Goal: Register for event/course

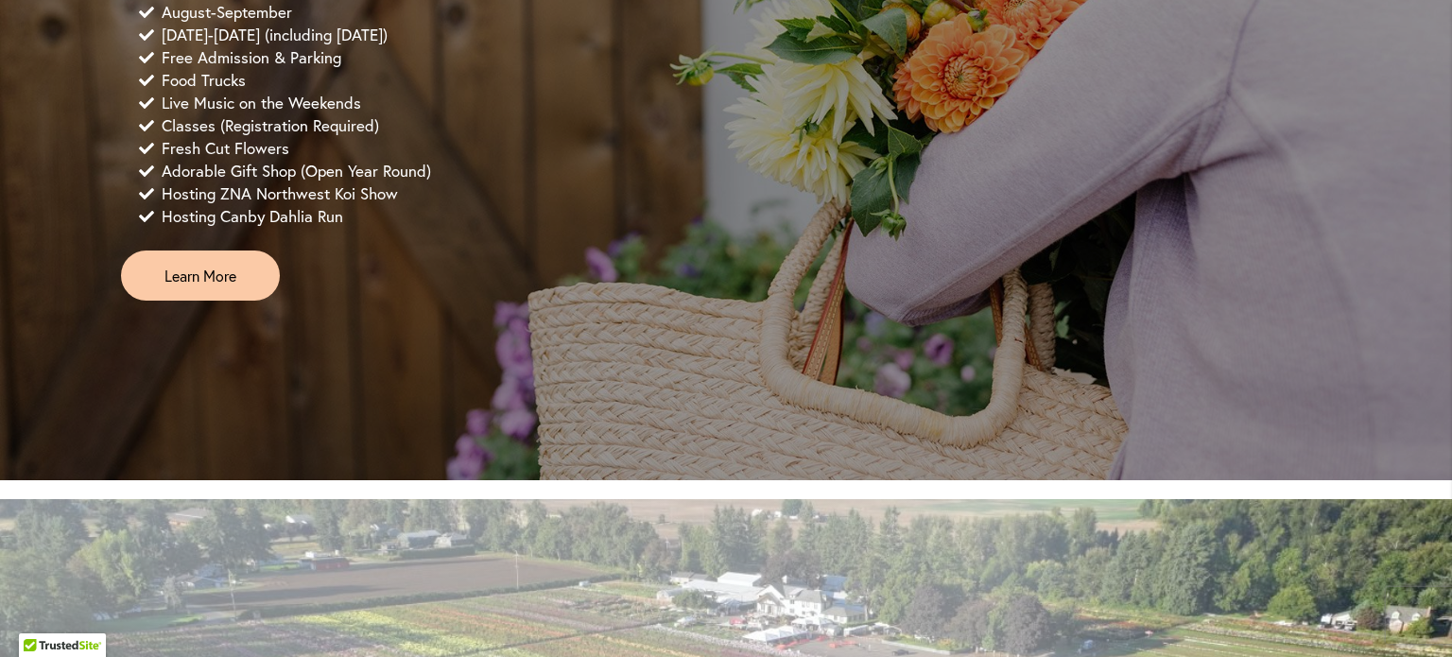
scroll to position [1600, 0]
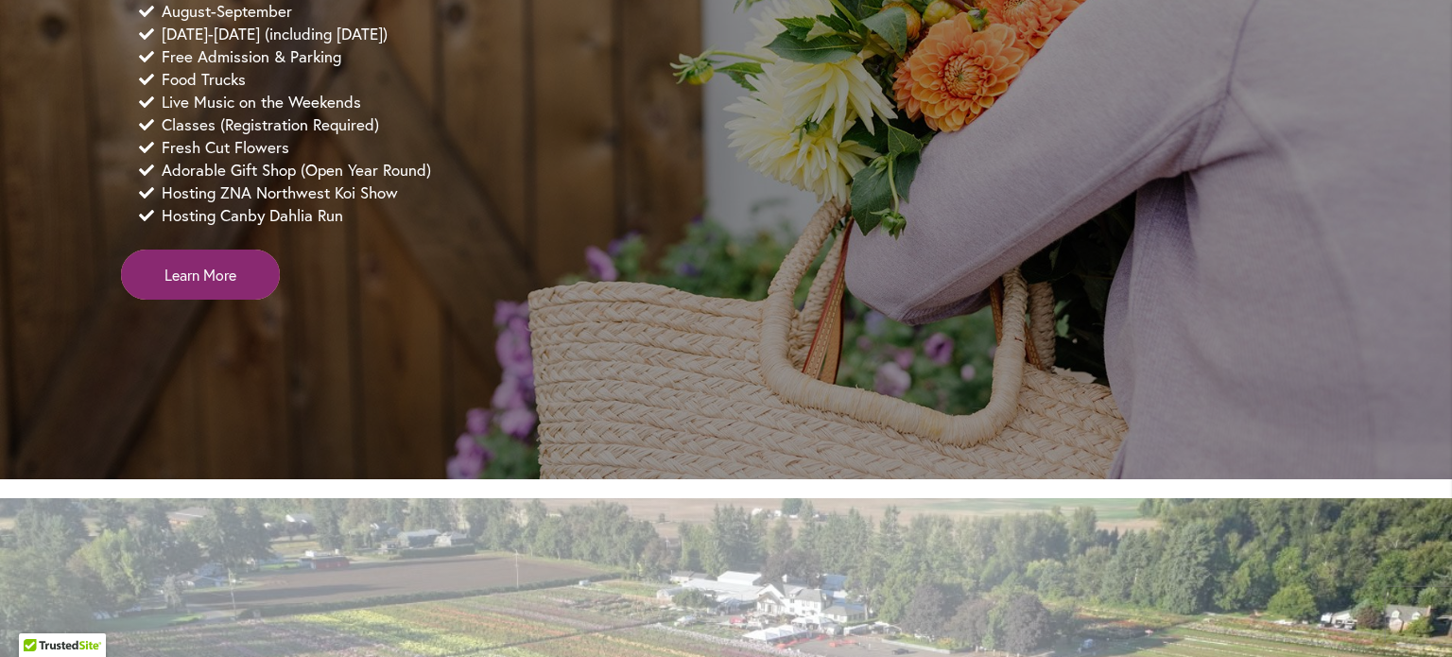
click at [204, 285] on span "Learn More" at bounding box center [200, 275] width 72 height 22
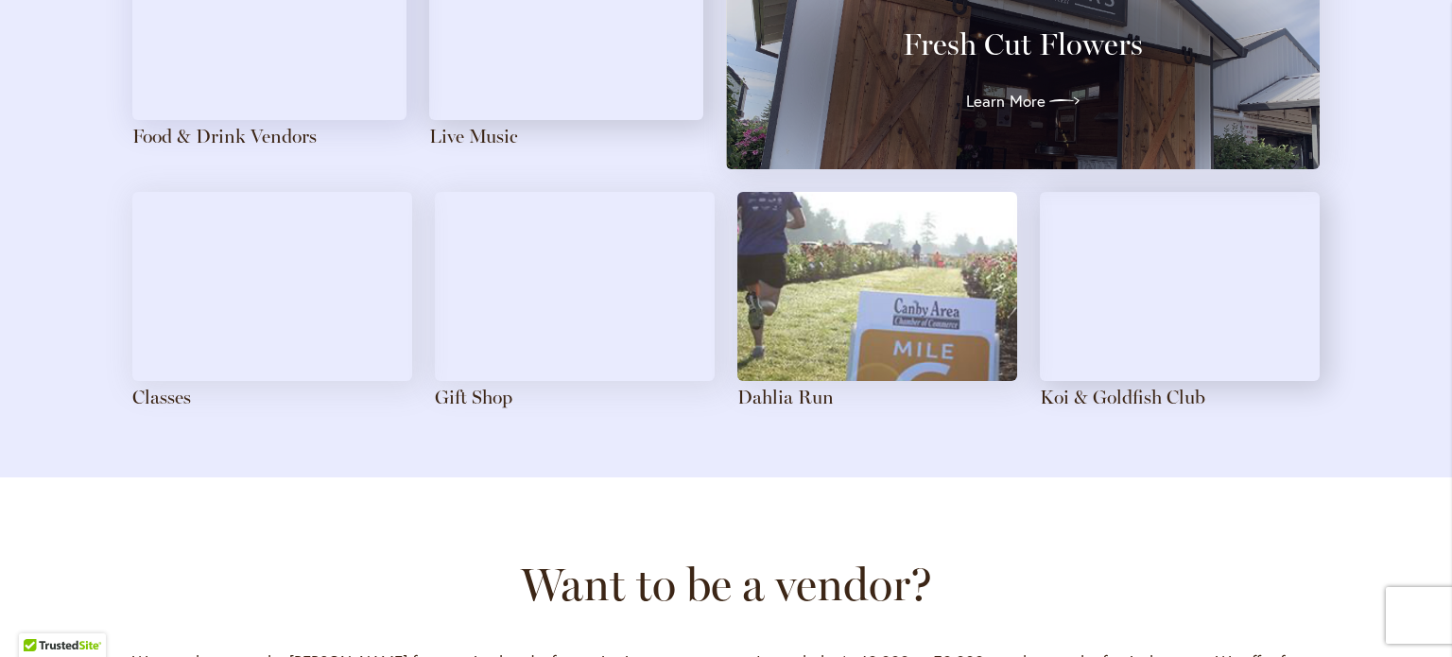
scroll to position [2227, 0]
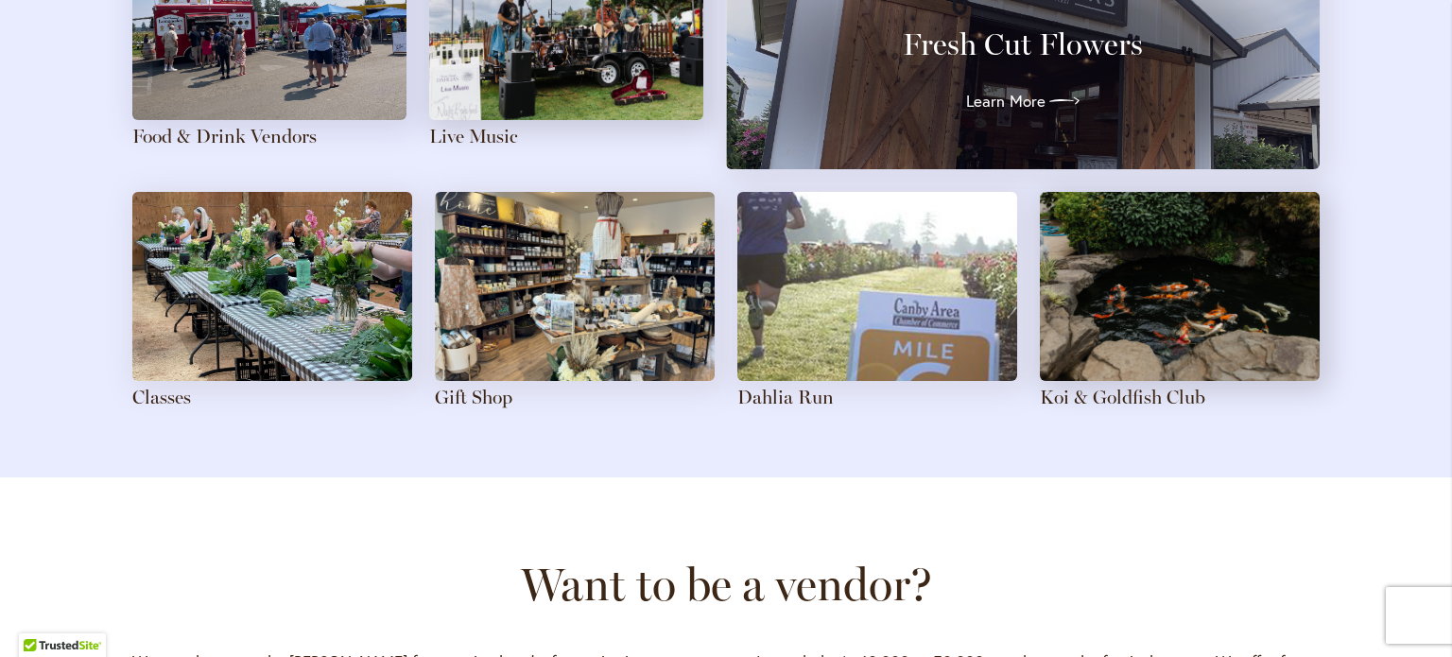
click at [231, 286] on img at bounding box center [272, 286] width 280 height 189
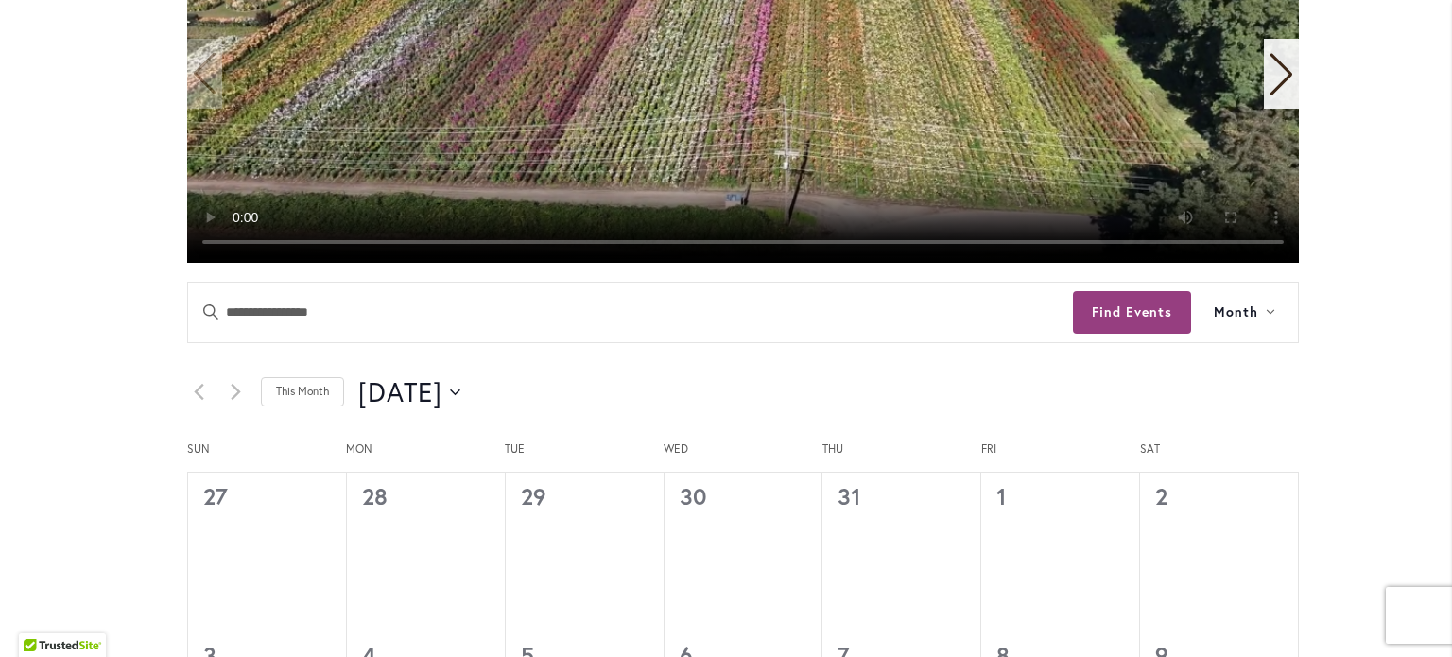
scroll to position [748, 0]
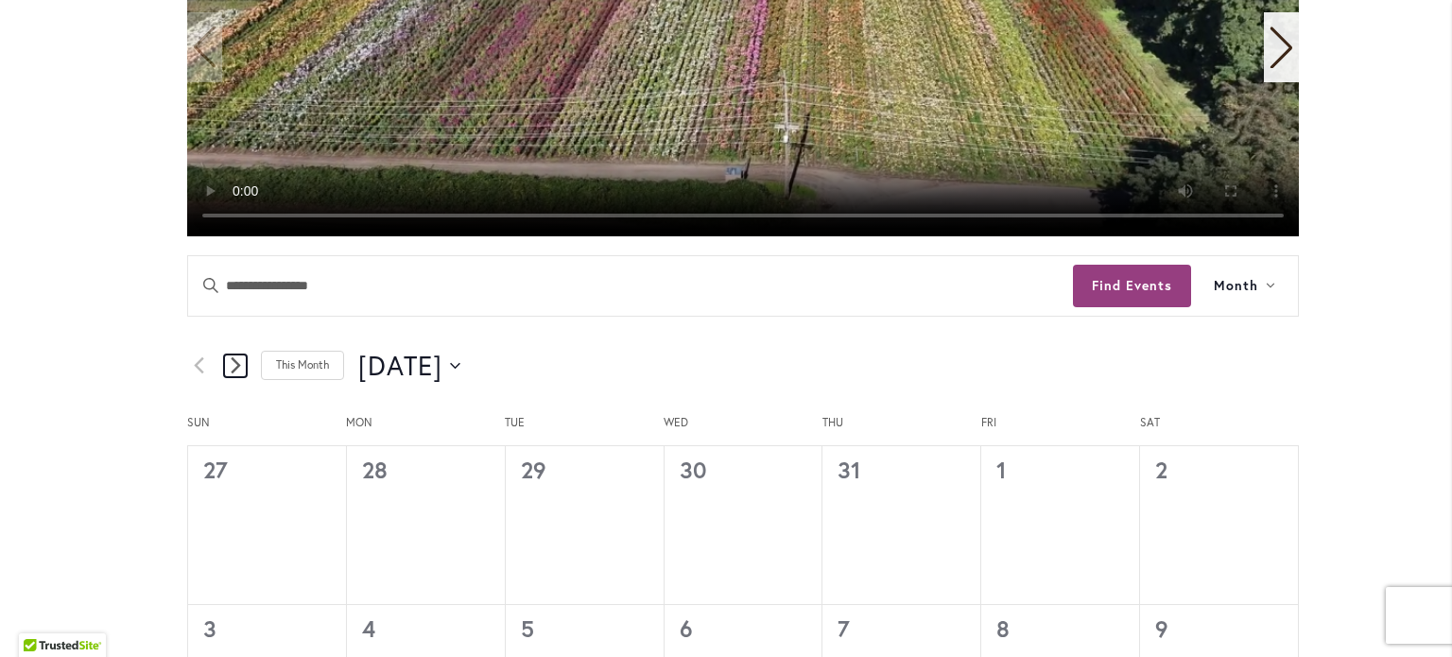
click at [231, 361] on icon "Next month" at bounding box center [235, 365] width 9 height 16
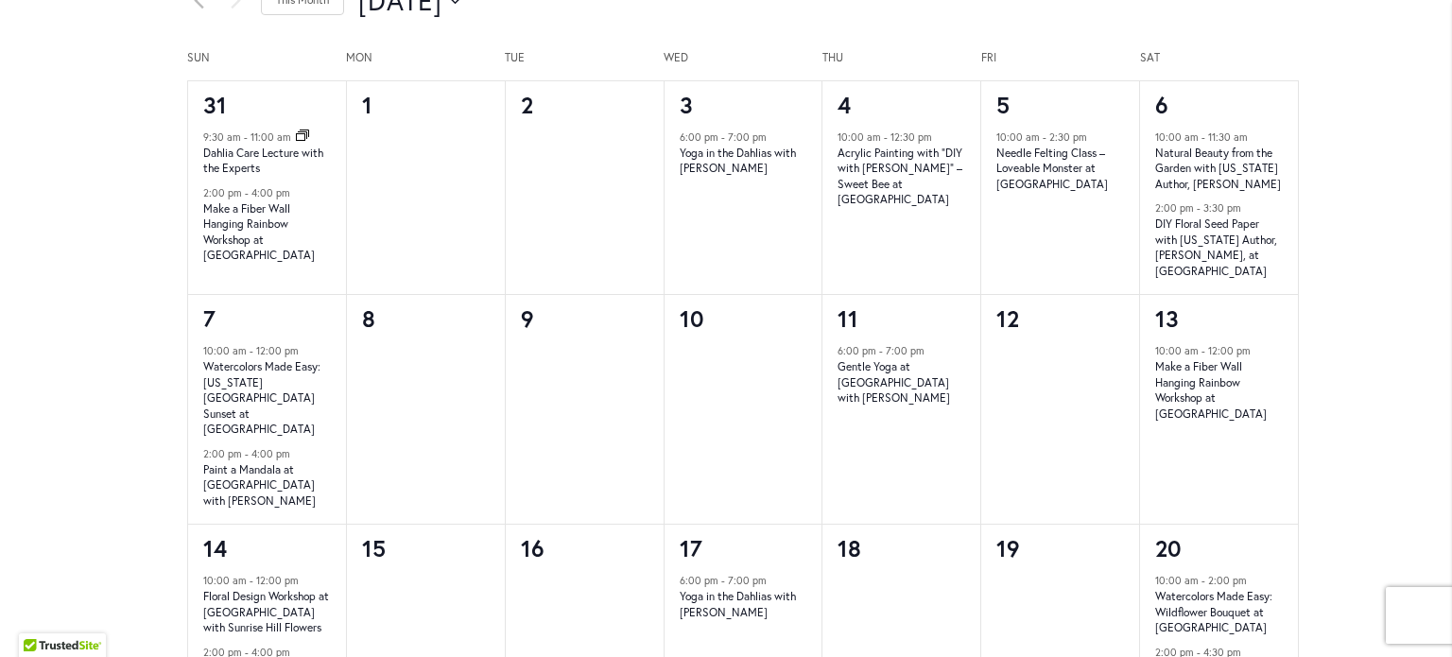
scroll to position [1182, 0]
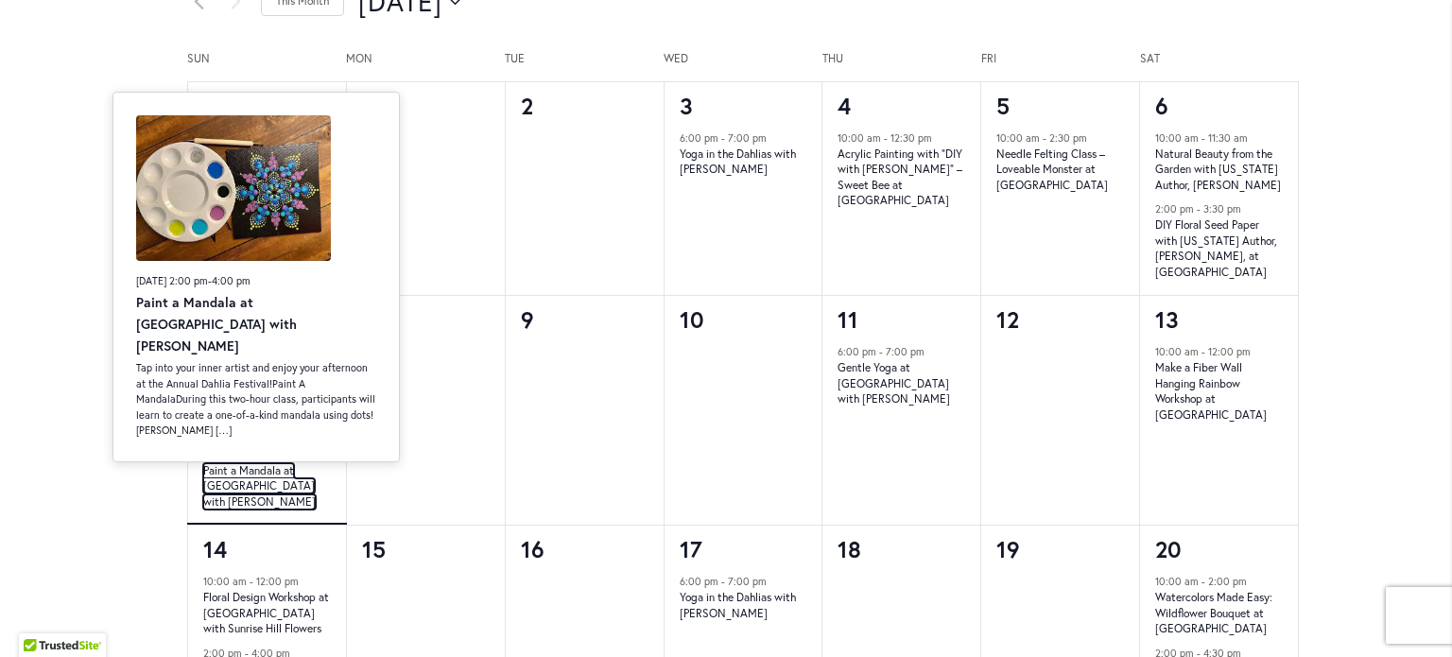
click at [231, 463] on link "Paint a Mandala at Swan Island Dahlias with Melissa Trujillo" at bounding box center [259, 486] width 112 height 46
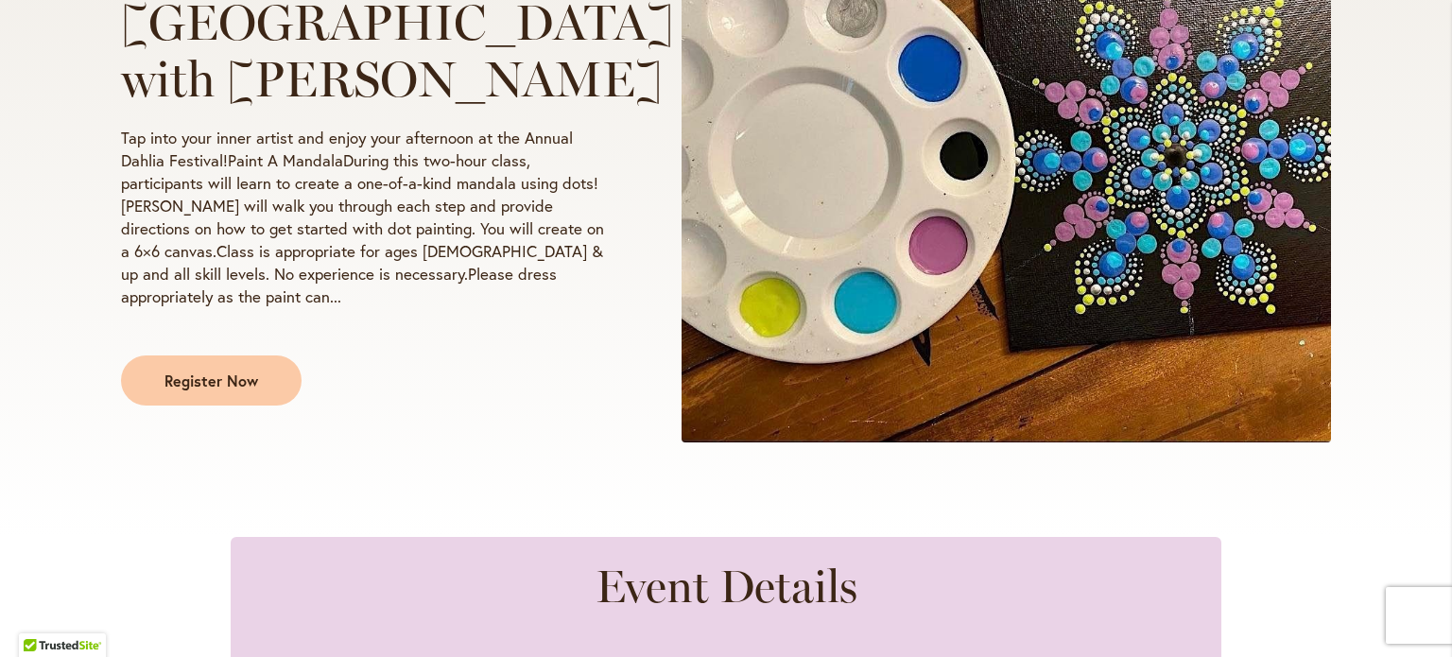
scroll to position [520, 0]
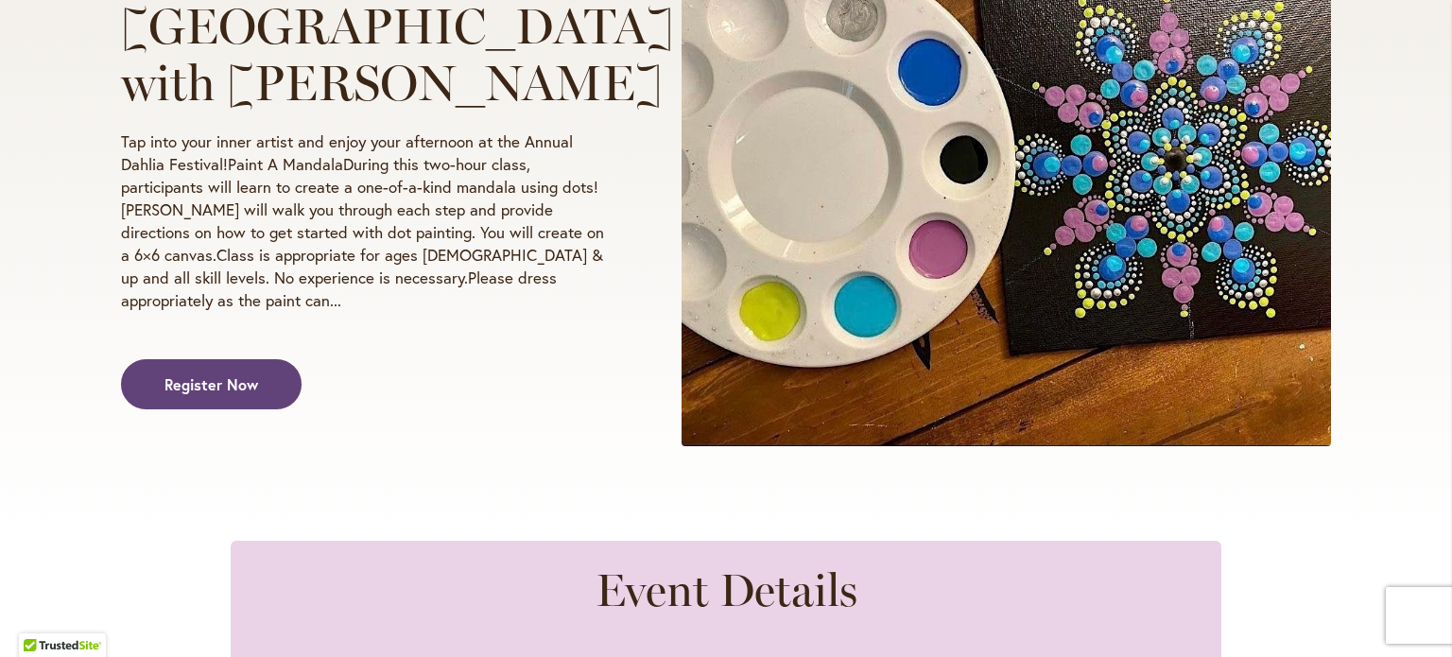
click at [231, 373] on span "Register Now" at bounding box center [211, 384] width 94 height 22
